Goal: Information Seeking & Learning: Learn about a topic

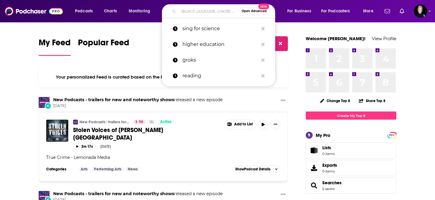
click at [204, 12] on input "Search podcasts, credits, & more..." at bounding box center [208, 11] width 60 height 10
click at [202, 44] on p "higher education" at bounding box center [220, 45] width 76 height 16
type input "higher education"
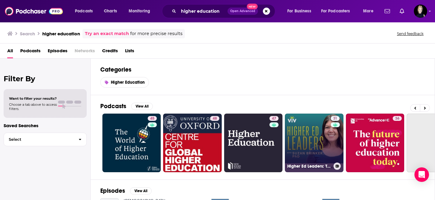
scroll to position [0, 82]
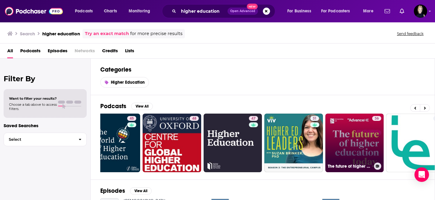
click at [356, 143] on link "36 The future of higher education today" at bounding box center [354, 143] width 59 height 59
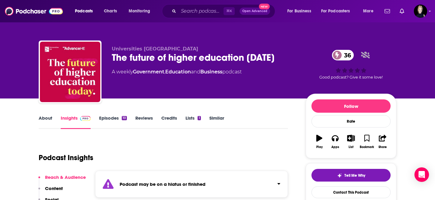
click at [50, 120] on link "About" at bounding box center [46, 122] width 14 height 14
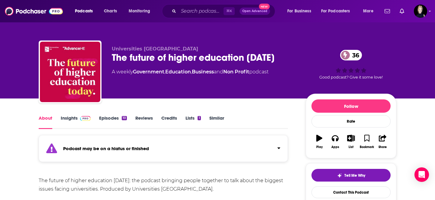
click at [73, 121] on link "Insights" at bounding box center [76, 122] width 30 height 14
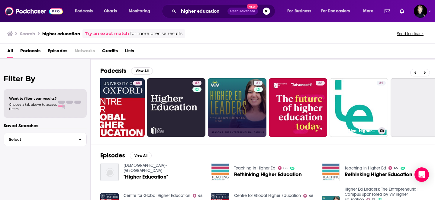
scroll to position [0, 162]
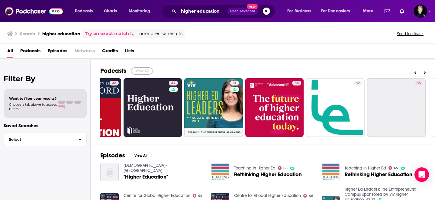
click at [142, 71] on button "View All" at bounding box center [142, 70] width 22 height 7
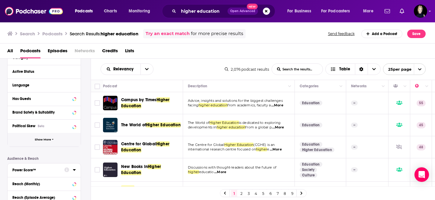
scroll to position [60, 0]
click at [38, 143] on button "Show More" at bounding box center [44, 140] width 73 height 14
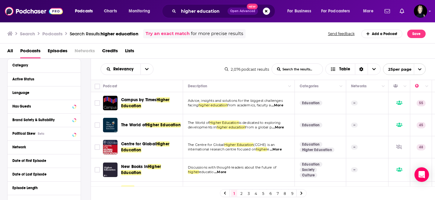
scroll to position [49, 0]
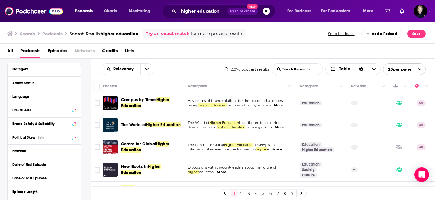
click at [76, 151] on div "Network" at bounding box center [44, 151] width 73 height 14
click at [74, 151] on icon at bounding box center [74, 151] width 3 height 2
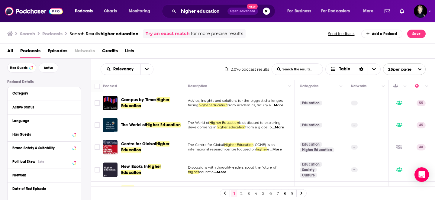
scroll to position [22, 0]
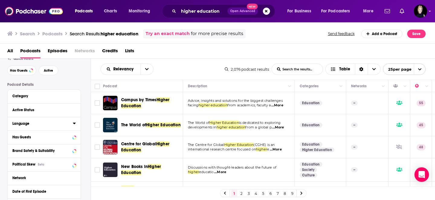
click at [75, 124] on icon at bounding box center [74, 123] width 3 height 5
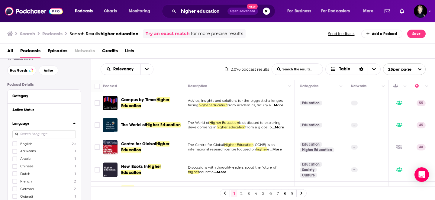
click at [75, 124] on icon at bounding box center [74, 123] width 3 height 5
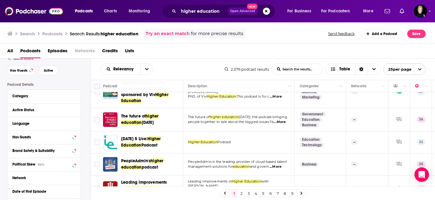
scroll to position [105, 0]
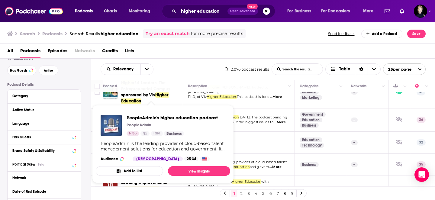
click at [152, 162] on div "PeopleAdmin's higher education podcast PeopleAdmin 35 Idle Business PeopleAdmin…" at bounding box center [163, 138] width 134 height 56
click at [196, 169] on link "View Insights" at bounding box center [199, 171] width 62 height 10
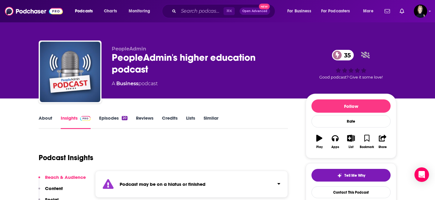
click at [46, 118] on link "About" at bounding box center [46, 122] width 14 height 14
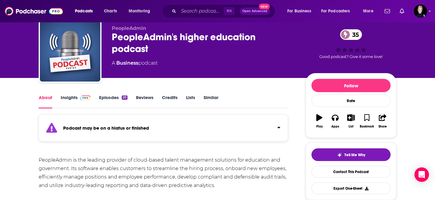
scroll to position [20, 0]
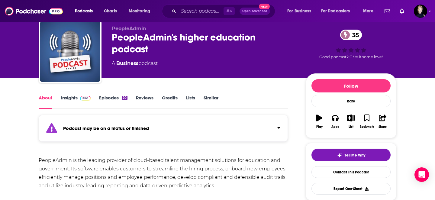
click at [72, 97] on link "Insights" at bounding box center [76, 102] width 30 height 14
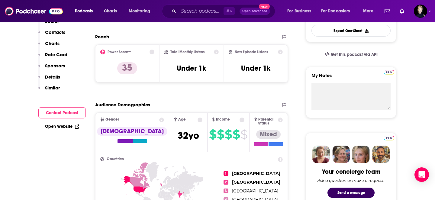
scroll to position [214, 0]
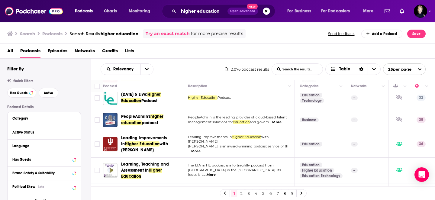
scroll to position [157, 0]
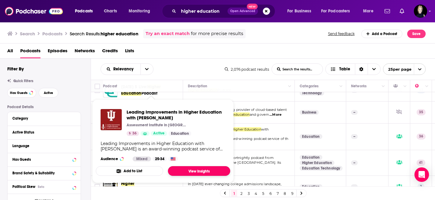
click at [193, 168] on link "View Insights" at bounding box center [199, 171] width 62 height 10
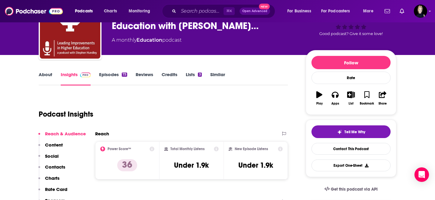
scroll to position [19, 0]
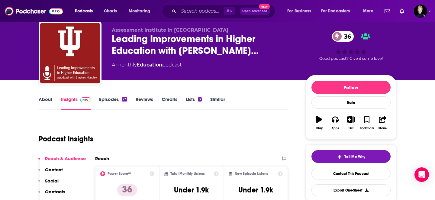
click at [50, 99] on link "About" at bounding box center [46, 103] width 14 height 14
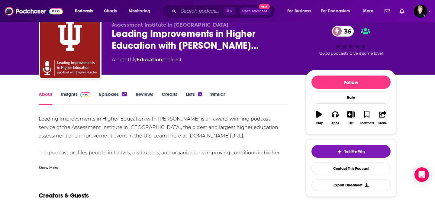
scroll to position [63, 0]
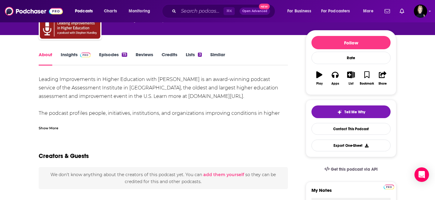
click at [44, 126] on div "Show More" at bounding box center [49, 128] width 20 height 6
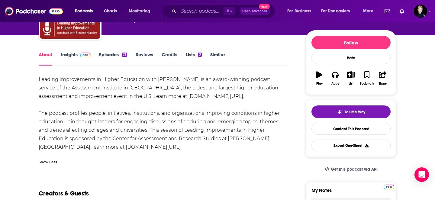
click at [67, 54] on link "Insights" at bounding box center [76, 59] width 30 height 14
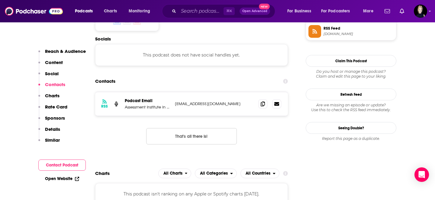
scroll to position [521, 0]
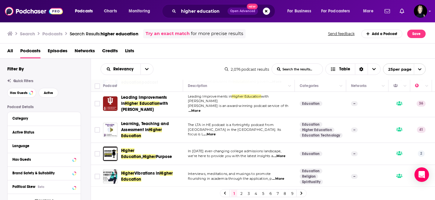
scroll to position [203, 0]
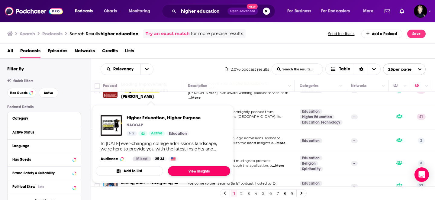
click at [184, 168] on link "View Insights" at bounding box center [199, 171] width 62 height 10
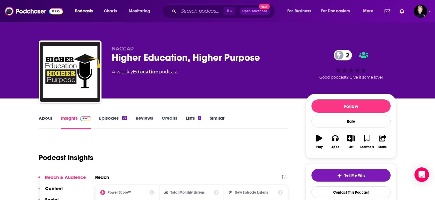
click at [46, 120] on link "About" at bounding box center [46, 122] width 14 height 14
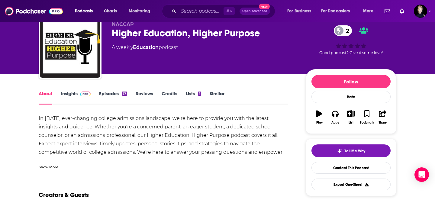
scroll to position [27, 0]
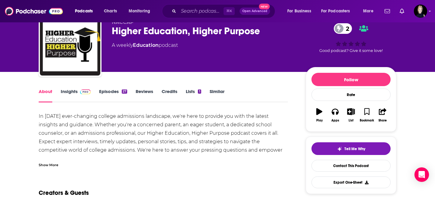
click at [55, 165] on div "Show More" at bounding box center [49, 165] width 20 height 6
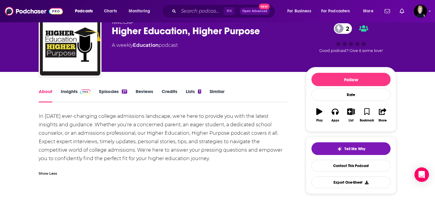
click at [68, 88] on div "About Insights Episodes 27 Reviews Credits Lists 1 Similar" at bounding box center [163, 95] width 249 height 15
click at [68, 92] on link "Insights" at bounding box center [76, 95] width 30 height 14
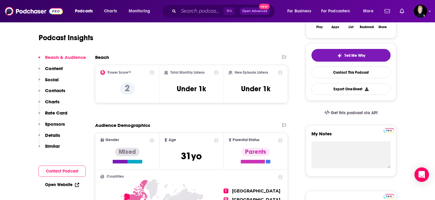
scroll to position [72, 0]
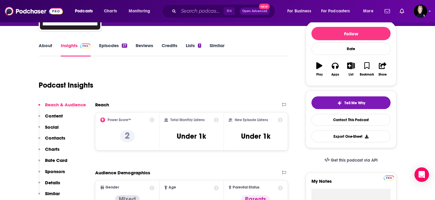
click at [113, 47] on link "Episodes 27" at bounding box center [113, 50] width 28 height 14
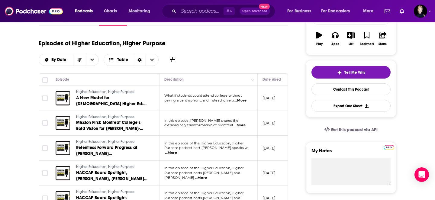
scroll to position [104, 0]
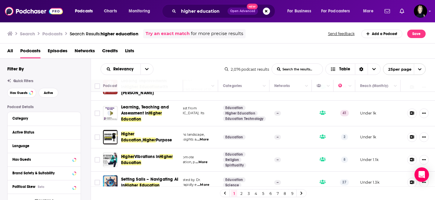
scroll to position [0, 77]
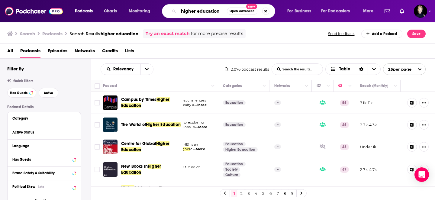
click at [215, 14] on input "higher education" at bounding box center [202, 11] width 48 height 10
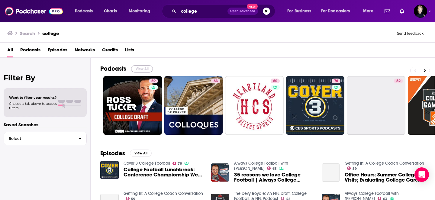
click at [136, 68] on button "View All" at bounding box center [142, 68] width 22 height 7
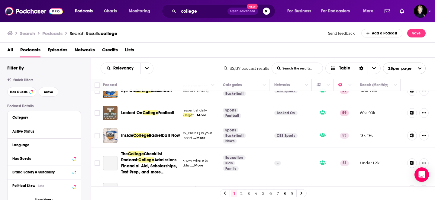
scroll to position [536, 0]
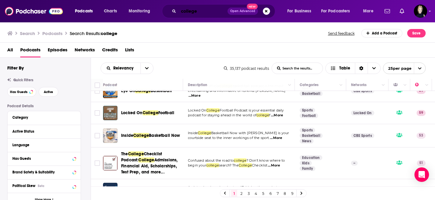
click at [198, 10] on input "college" at bounding box center [202, 11] width 49 height 10
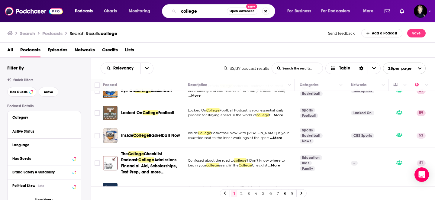
click at [198, 10] on input "college" at bounding box center [202, 11] width 48 height 10
type input "the generalist"
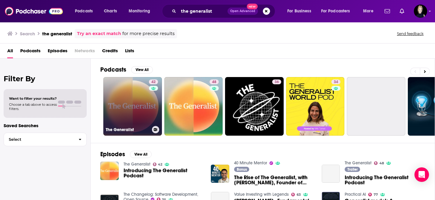
click at [126, 96] on link "42 The Generalist" at bounding box center [132, 106] width 59 height 59
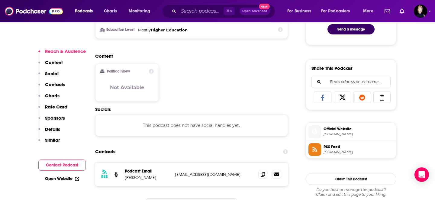
scroll to position [465, 0]
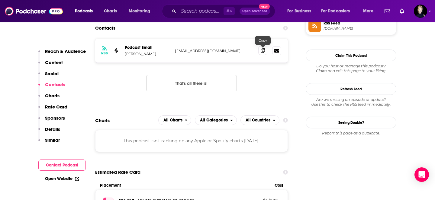
click at [262, 53] on icon at bounding box center [263, 50] width 4 height 5
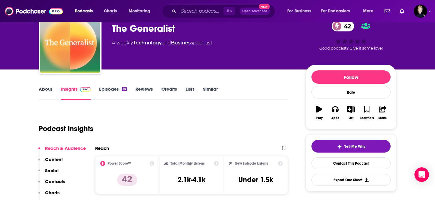
scroll to position [0, 0]
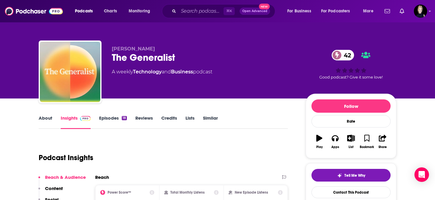
click at [49, 117] on link "About" at bounding box center [46, 122] width 14 height 14
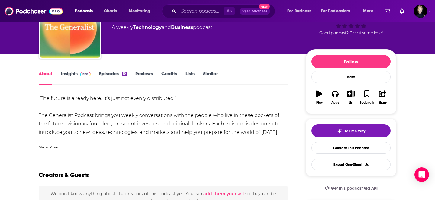
scroll to position [47, 0]
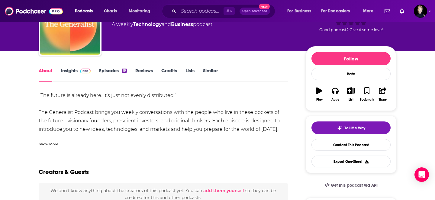
click at [175, 107] on div "“The future is already here. It’s just not evenly distributed.” The Generalist …" at bounding box center [163, 120] width 249 height 59
click at [167, 118] on div "“The future is already here. It’s just not evenly distributed.” The Generalist …" at bounding box center [163, 120] width 249 height 59
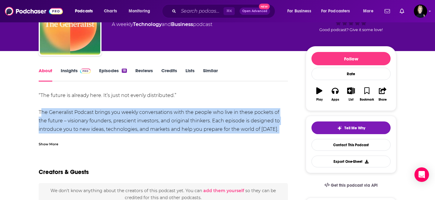
copy div "The Generalist Podcast brings you weekly conversations with the people who live…"
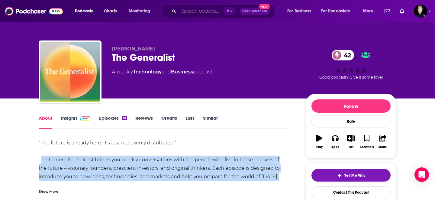
click at [189, 11] on input "Search podcasts, credits, & more..." at bounding box center [200, 11] width 45 height 10
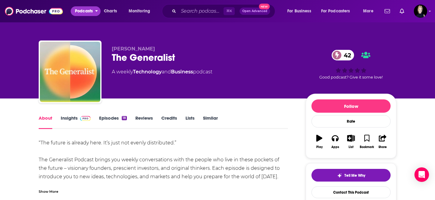
click at [91, 10] on span "Podcasts" at bounding box center [84, 11] width 18 height 8
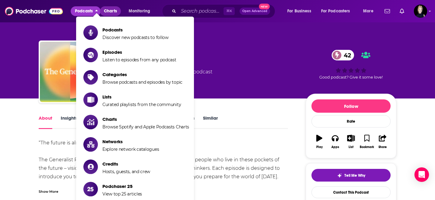
click at [115, 12] on span "Charts" at bounding box center [110, 11] width 13 height 8
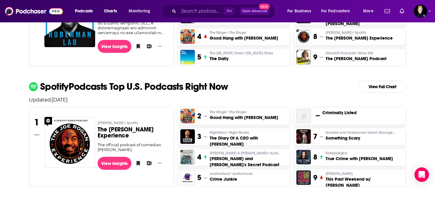
scroll to position [295, 0]
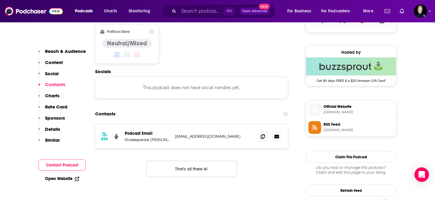
scroll to position [419, 0]
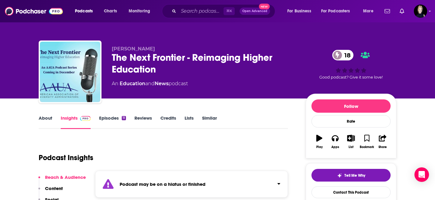
click at [108, 120] on link "Episodes 11" at bounding box center [112, 122] width 27 height 14
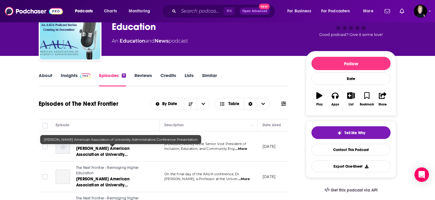
scroll to position [40, 0]
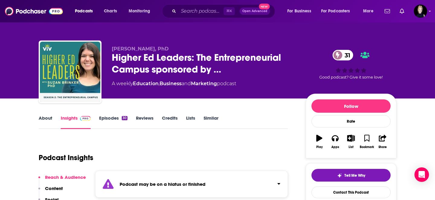
click at [114, 119] on link "Episodes 30" at bounding box center [113, 122] width 28 height 14
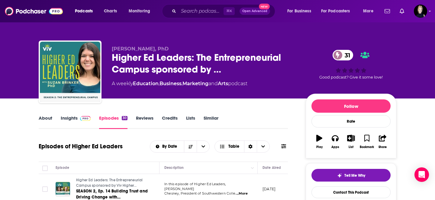
click at [72, 119] on link "Insights" at bounding box center [76, 122] width 30 height 14
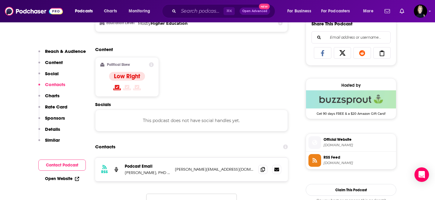
scroll to position [430, 0]
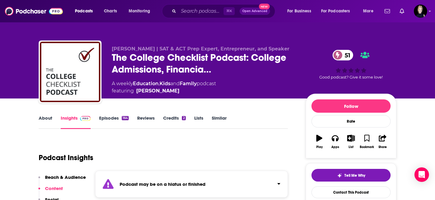
click at [102, 120] on link "Episodes 164" at bounding box center [114, 122] width 30 height 14
